Goal: Task Accomplishment & Management: Use online tool/utility

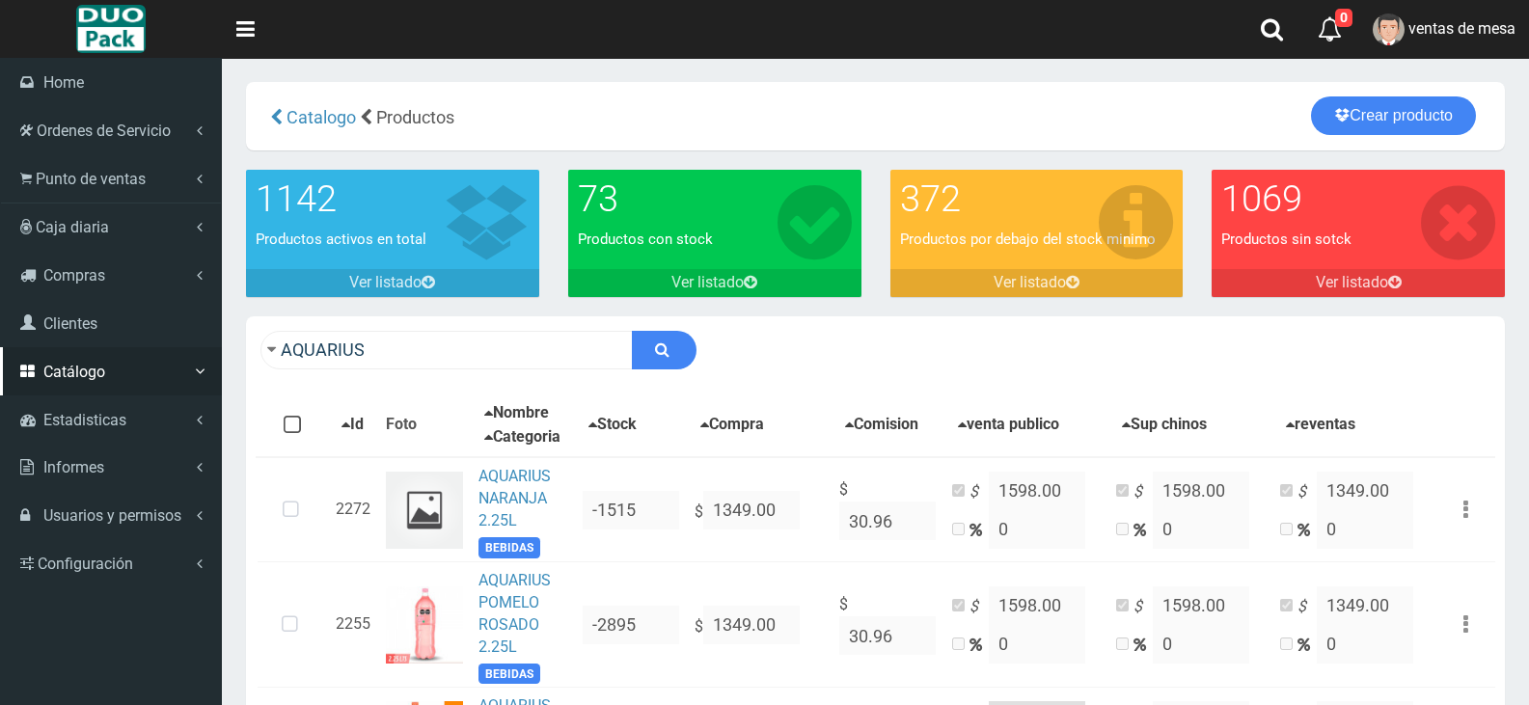
scroll to position [973, 0]
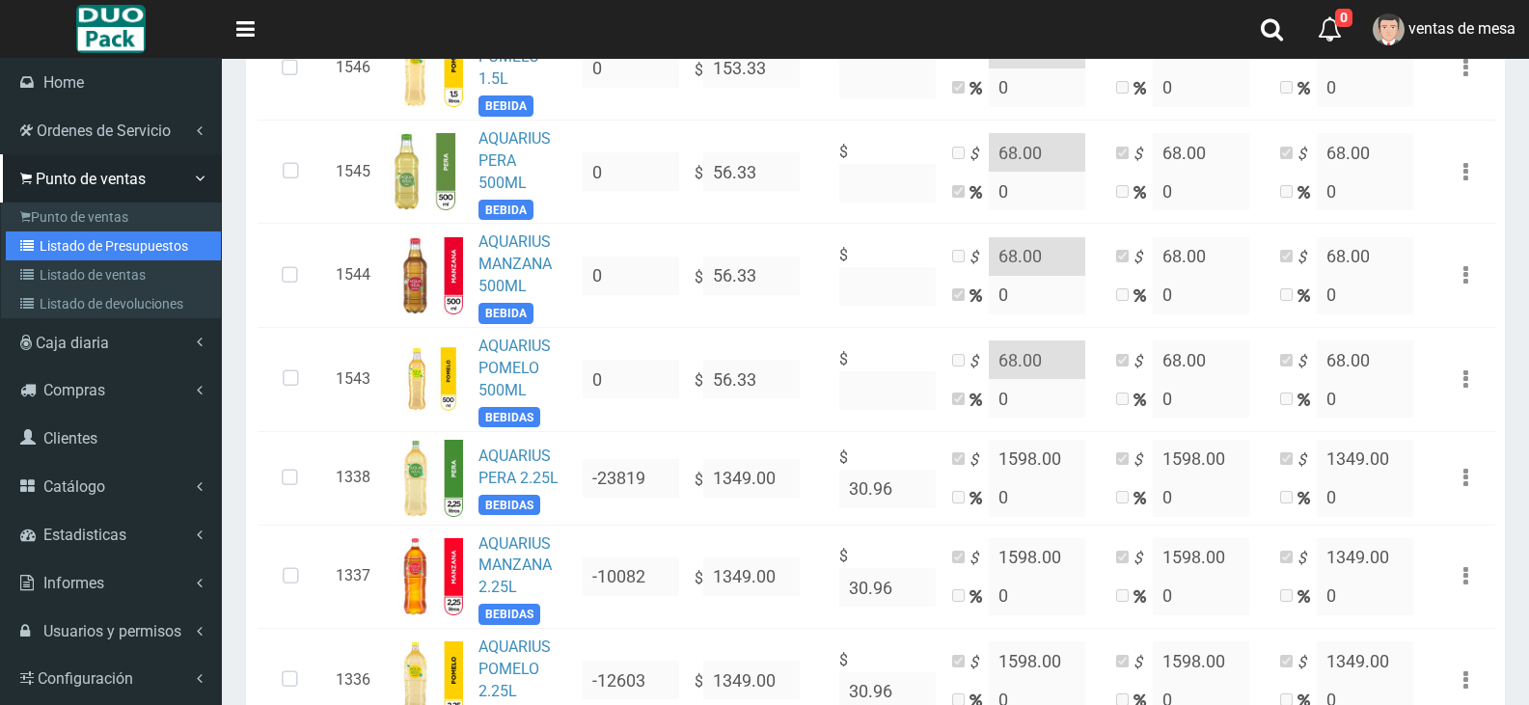
click at [157, 250] on link "Listado de Presupuestos" at bounding box center [113, 246] width 215 height 29
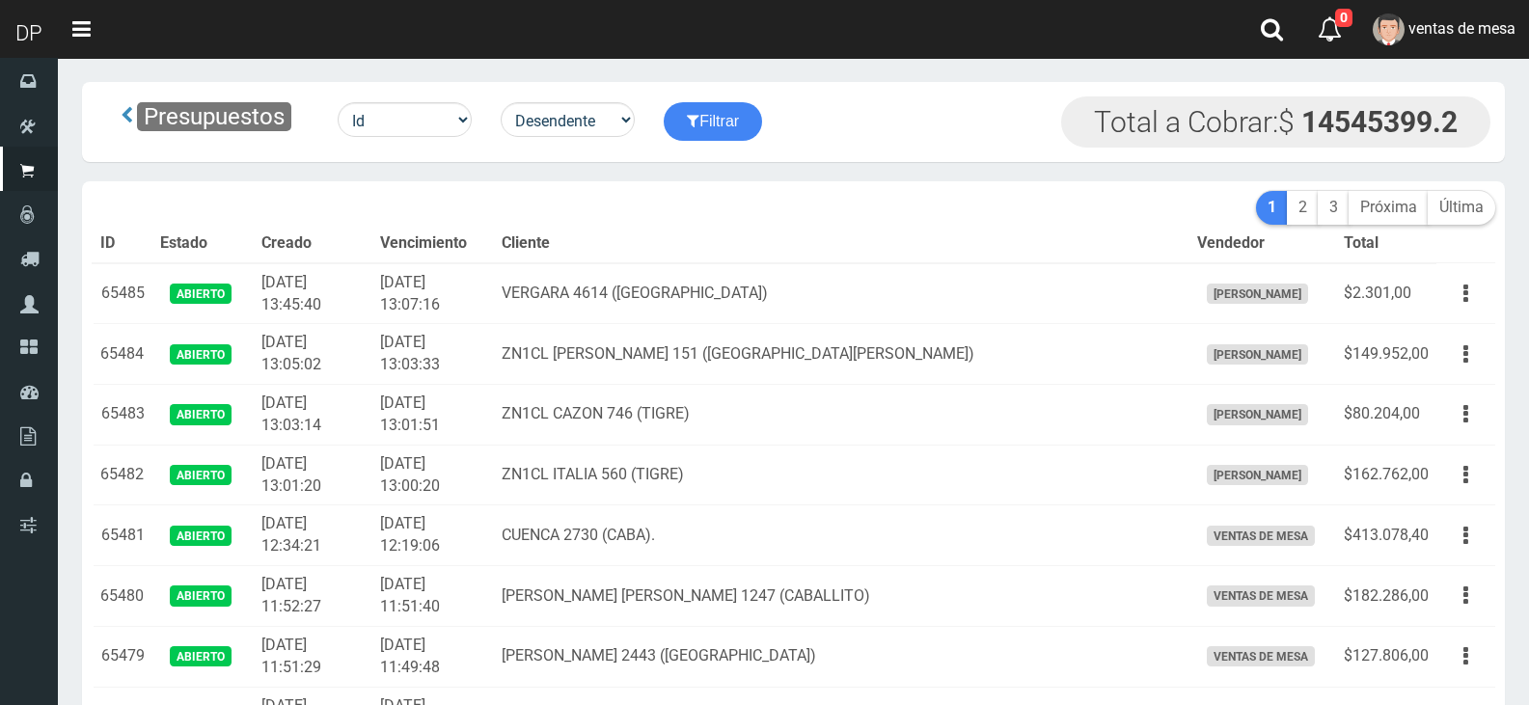
scroll to position [3026, 0]
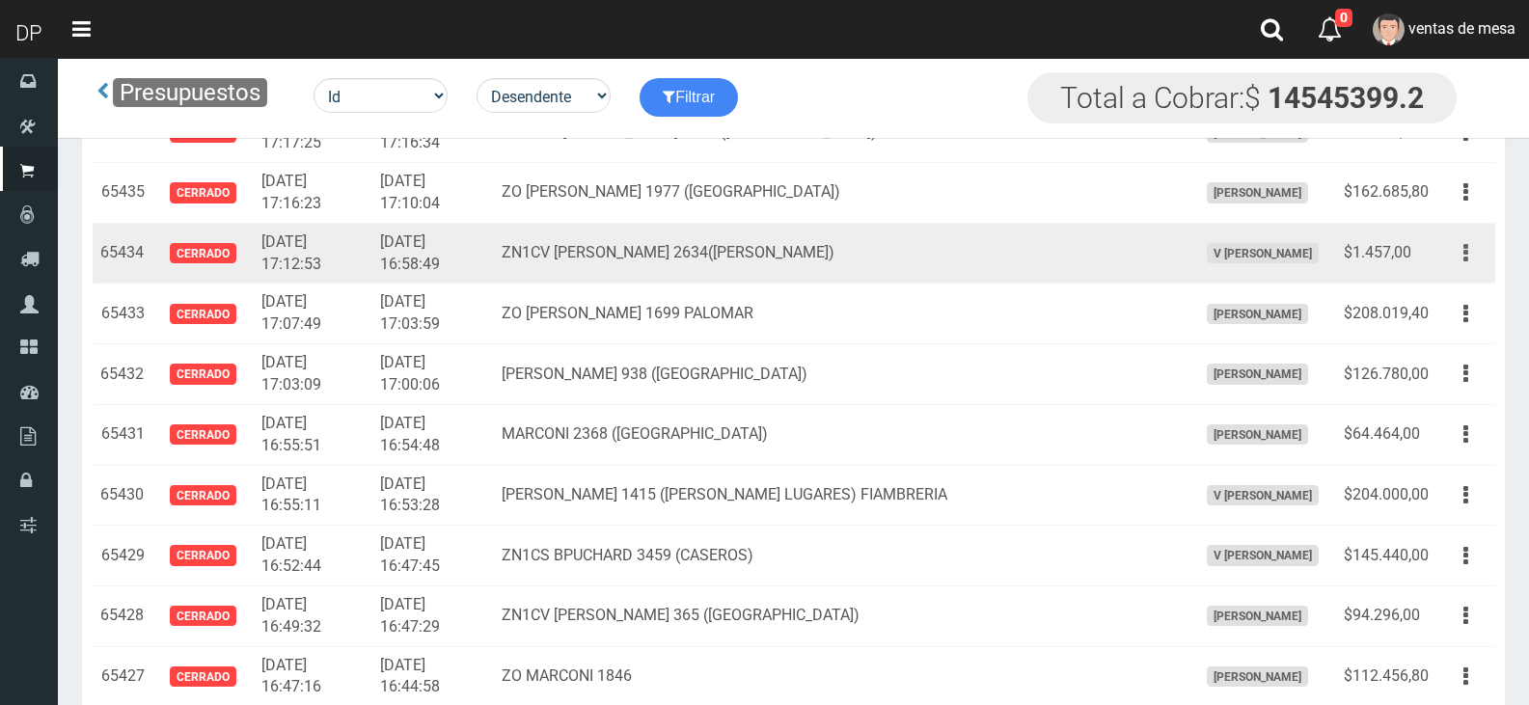
click at [1482, 260] on button "button" at bounding box center [1465, 253] width 43 height 34
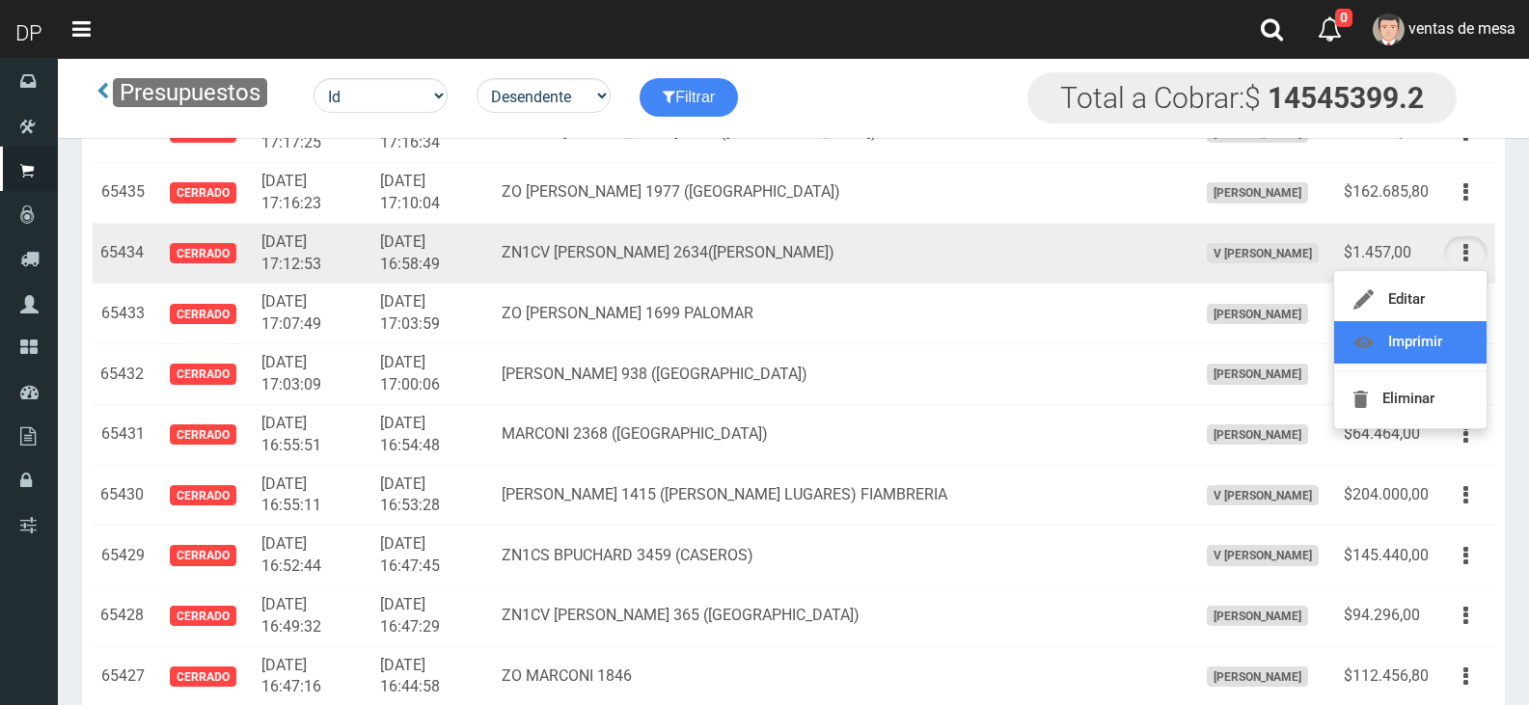
click at [1467, 338] on link "Imprimir" at bounding box center [1410, 342] width 152 height 42
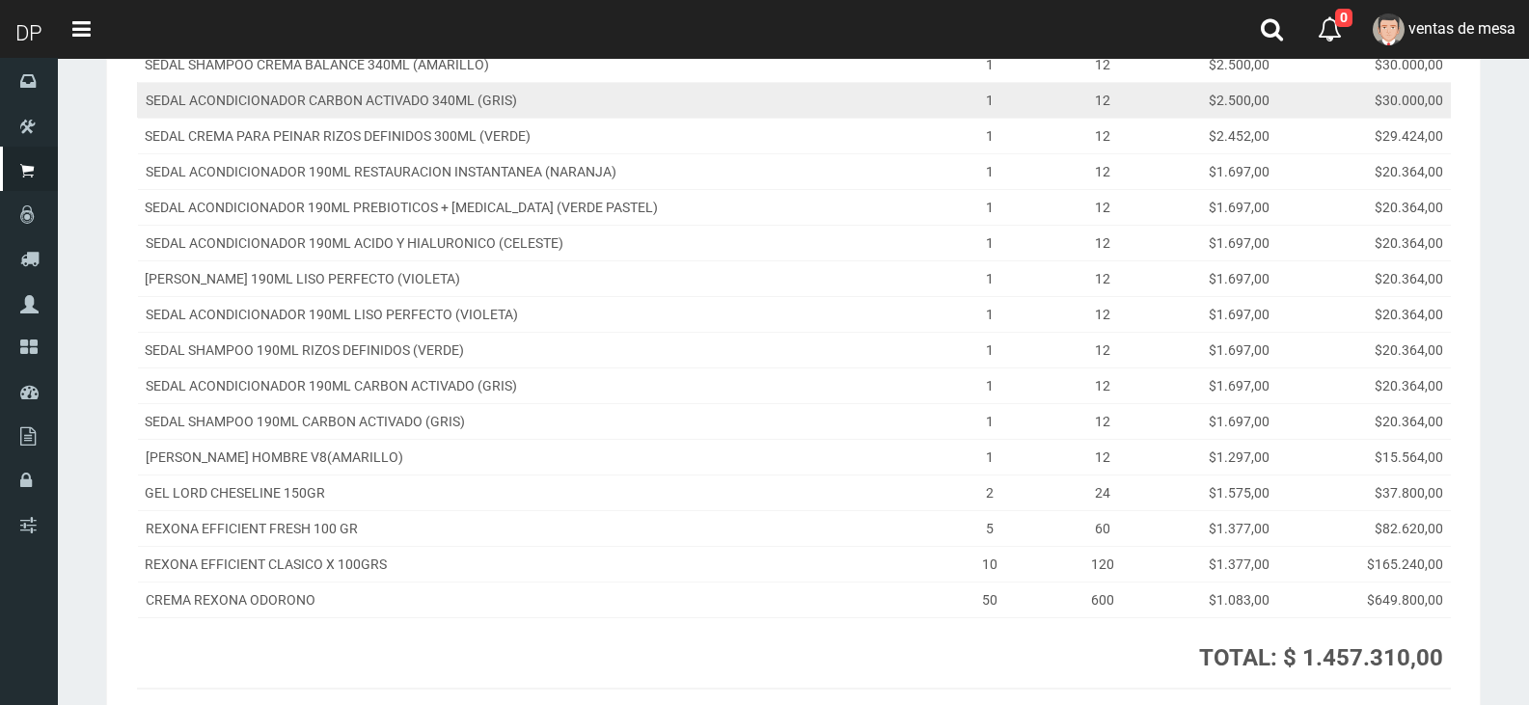
scroll to position [675, 0]
